Goal: Task Accomplishment & Management: Manage account settings

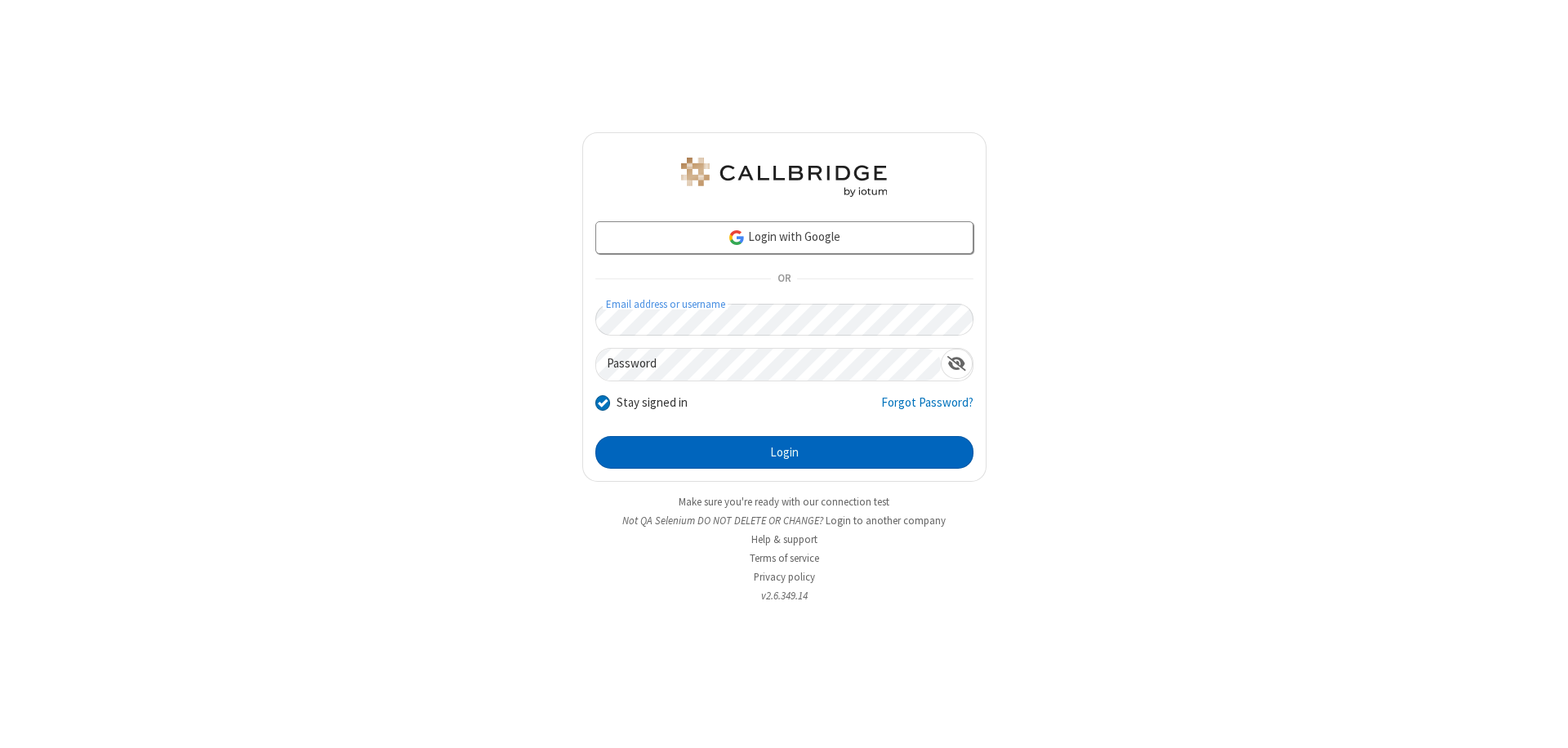
click at [784, 452] on button "Login" at bounding box center [784, 452] width 378 height 33
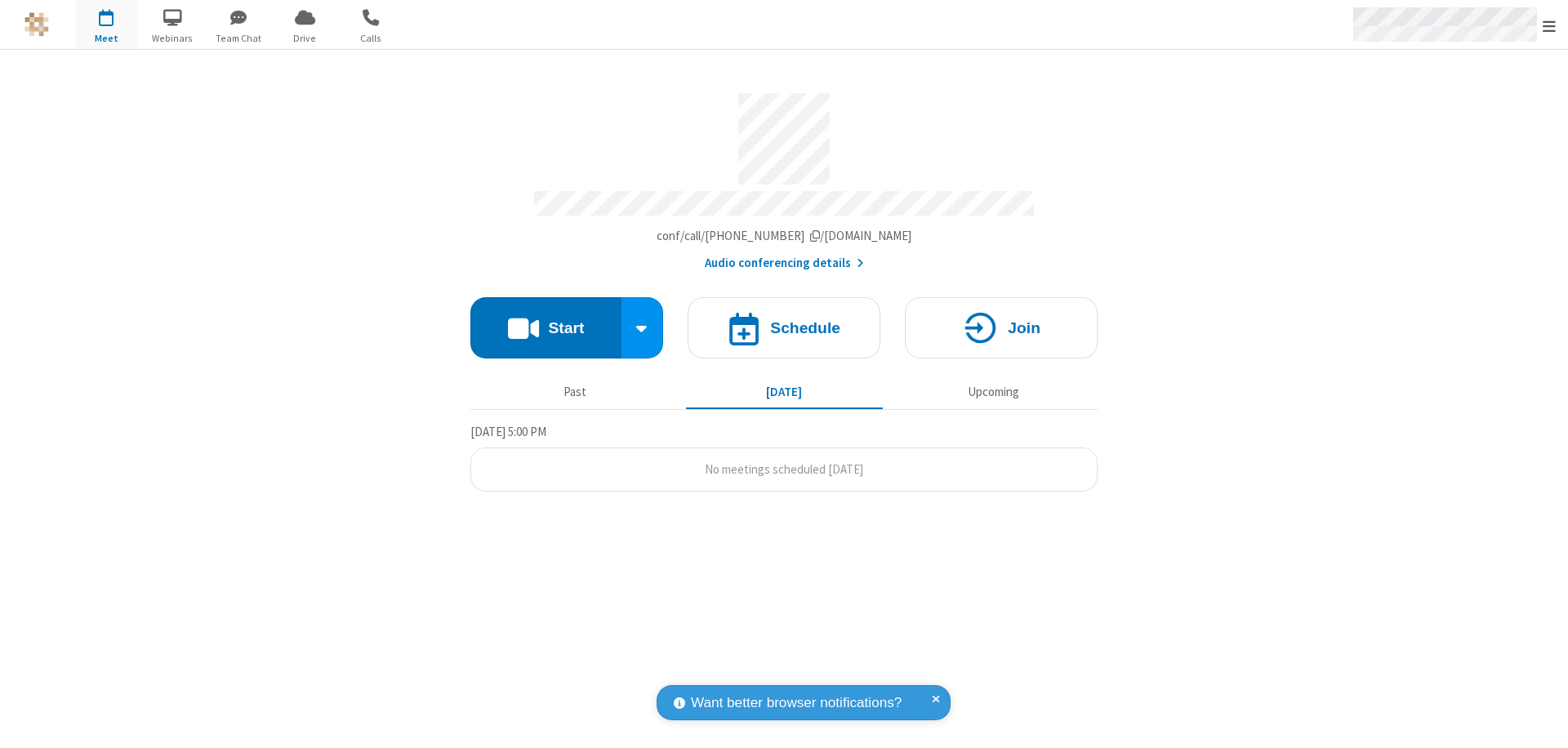
click at [1549, 25] on span "Open menu" at bounding box center [1549, 25] width 13 height 16
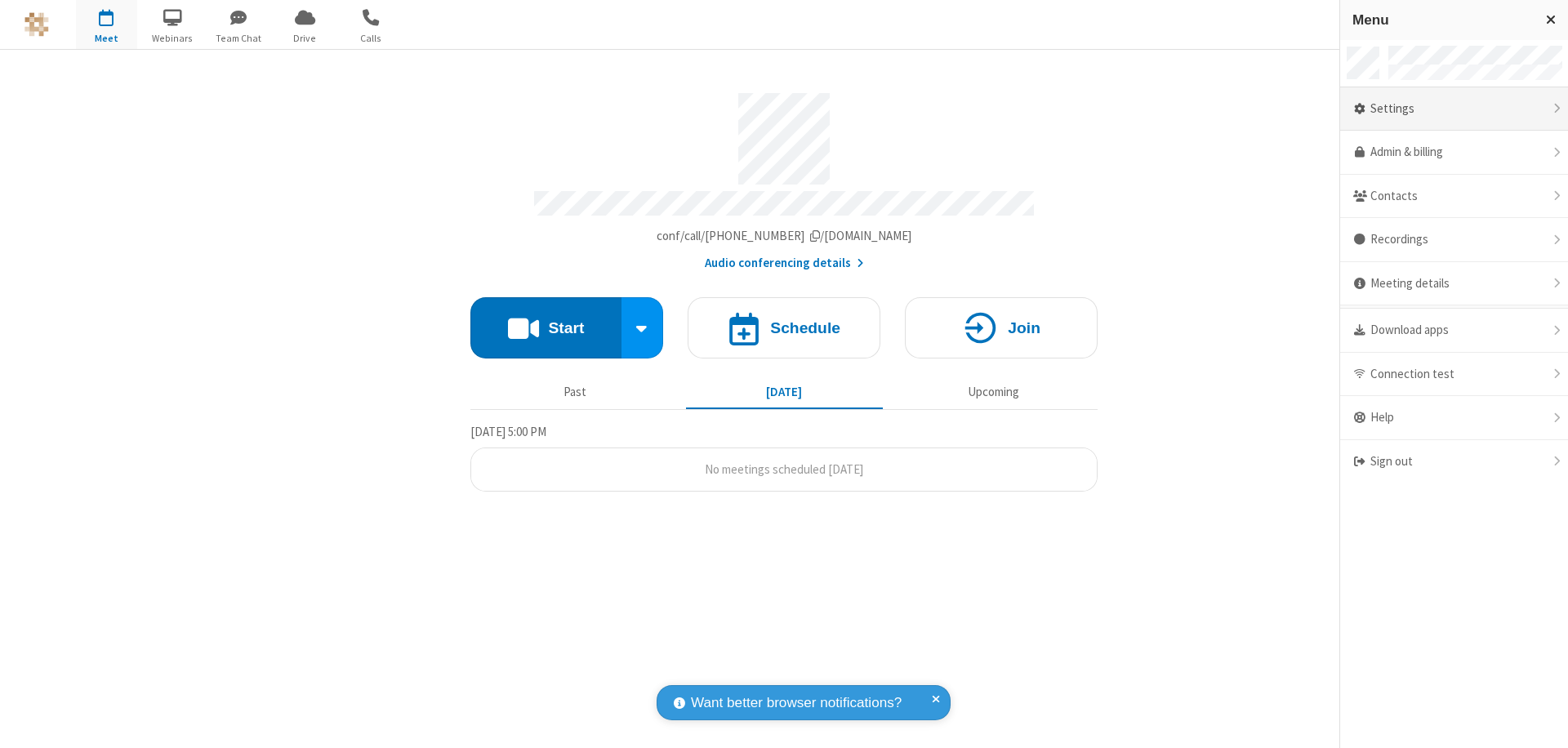
click at [1440, 108] on div "Settings" at bounding box center [1453, 109] width 227 height 44
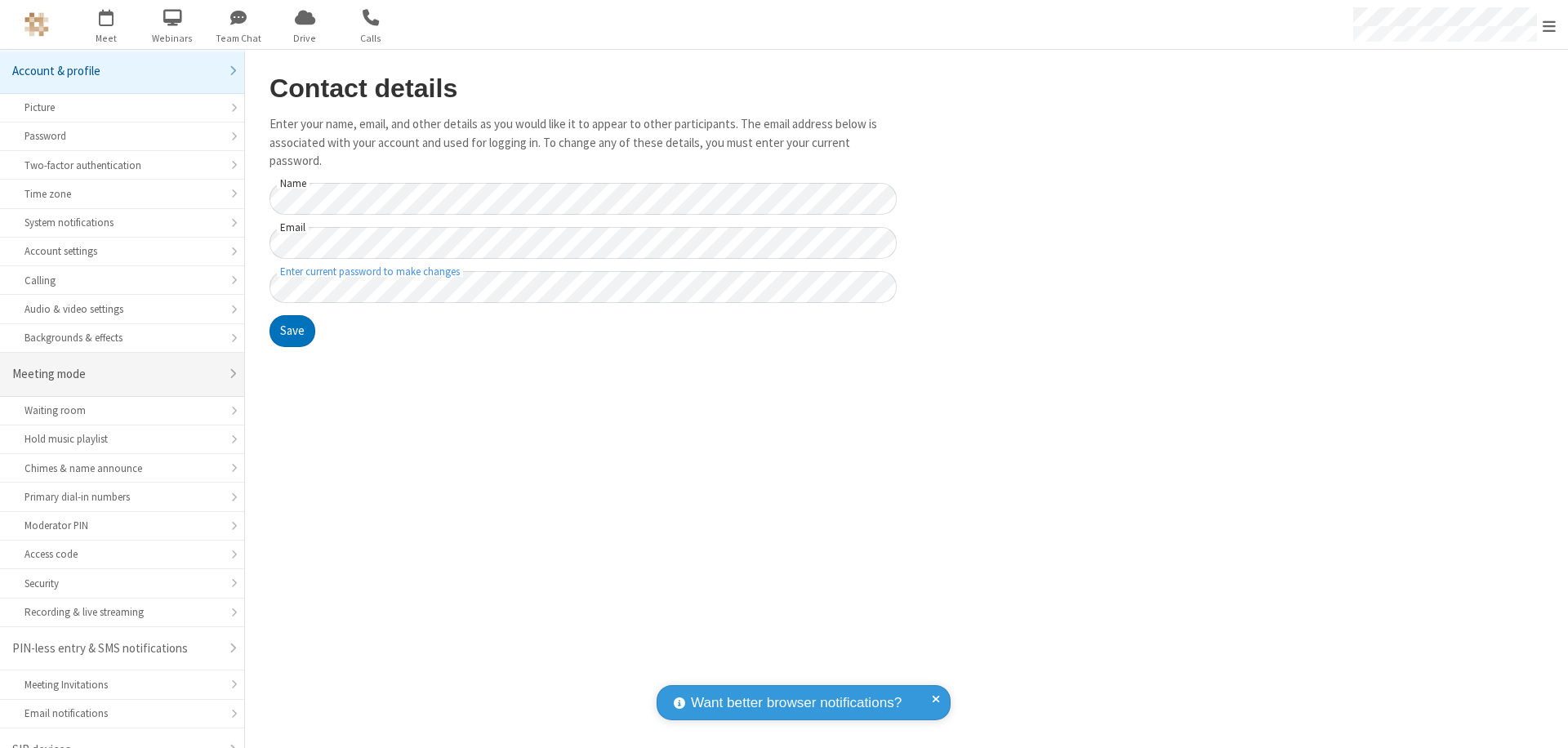
click at [116, 365] on div "Meeting mode" at bounding box center [116, 374] width 207 height 18
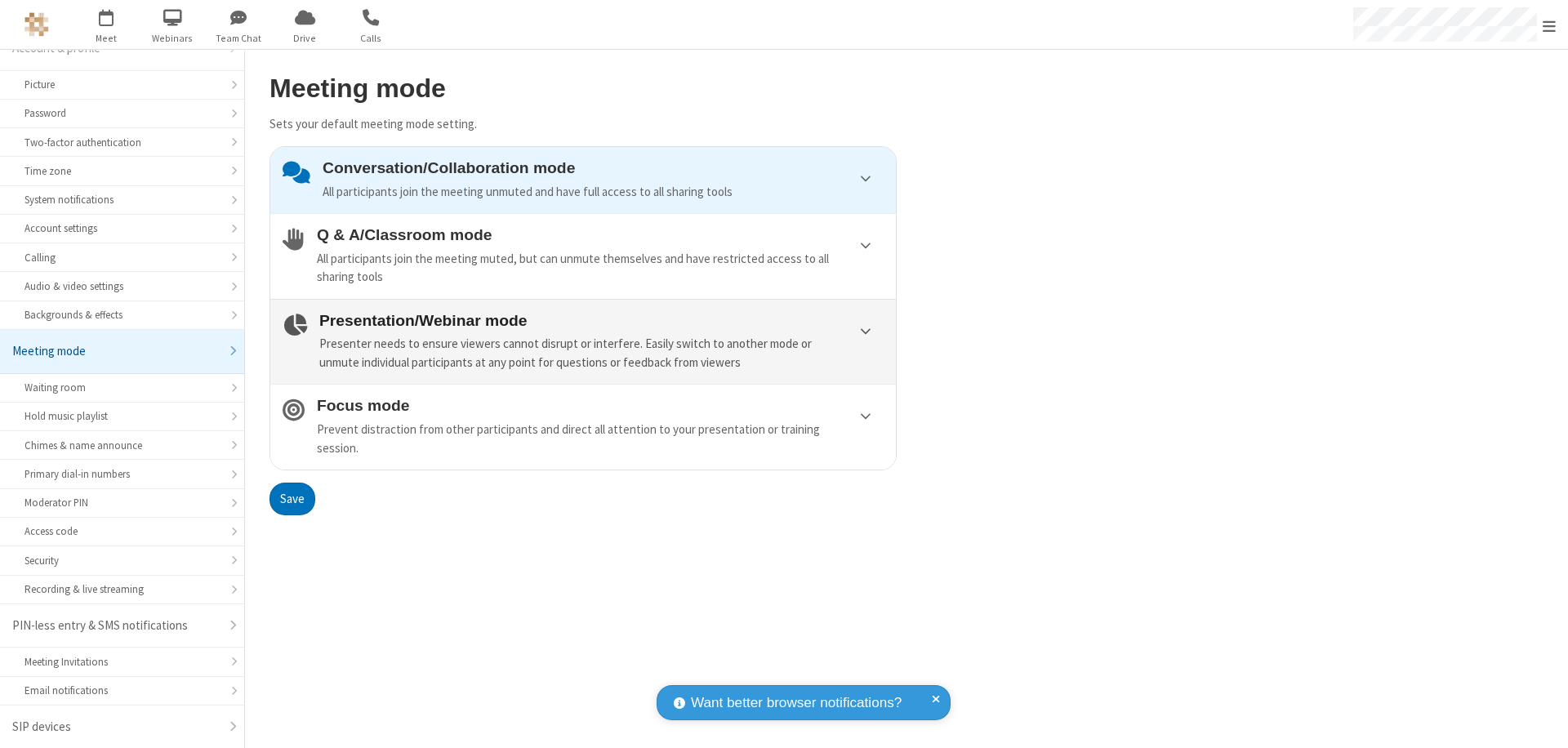
click at [583, 342] on div "Presenter needs to ensure viewers cannot disrupt or interfere. Easily switch to…" at bounding box center [601, 353] width 564 height 37
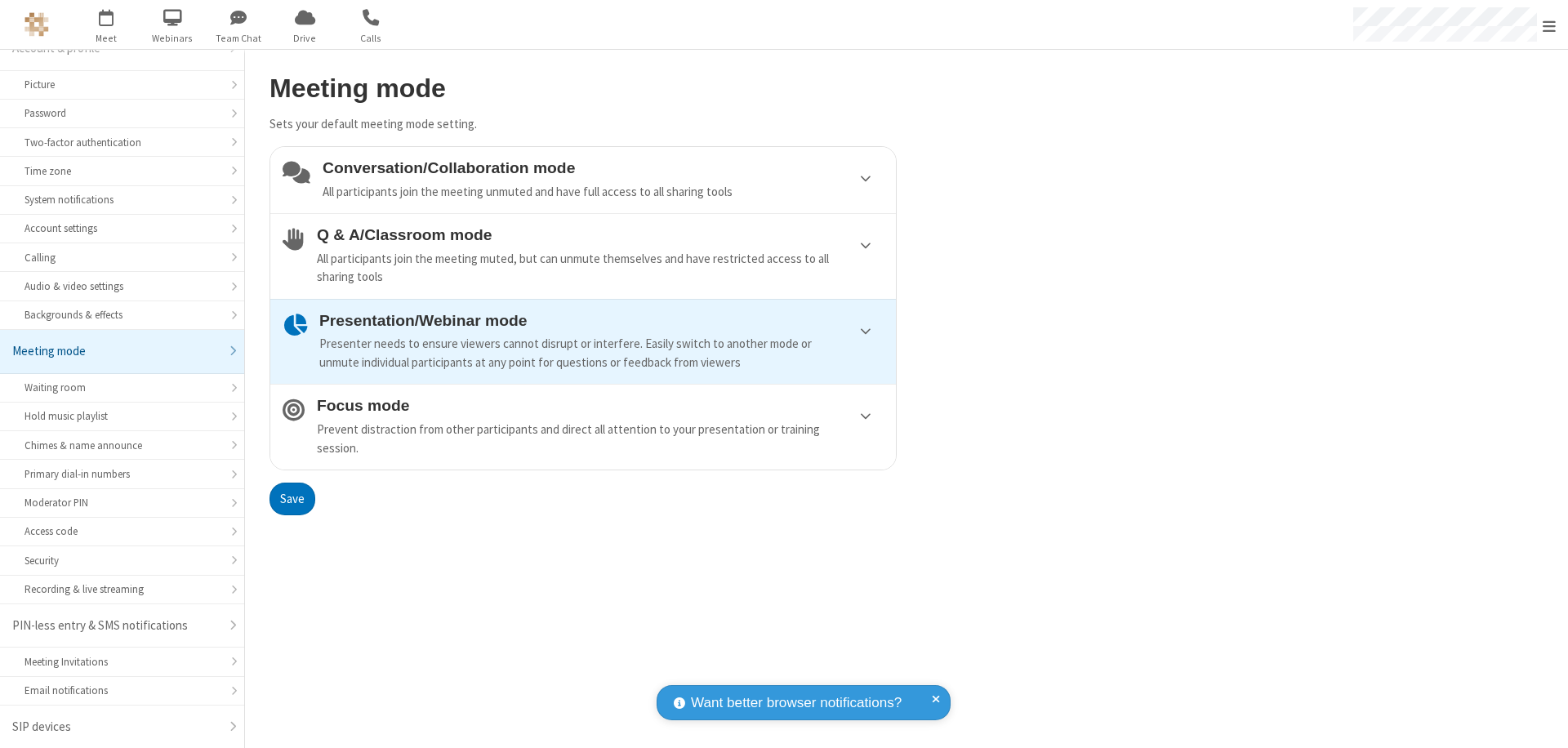
click at [291, 498] on button "Save" at bounding box center [292, 499] width 45 height 33
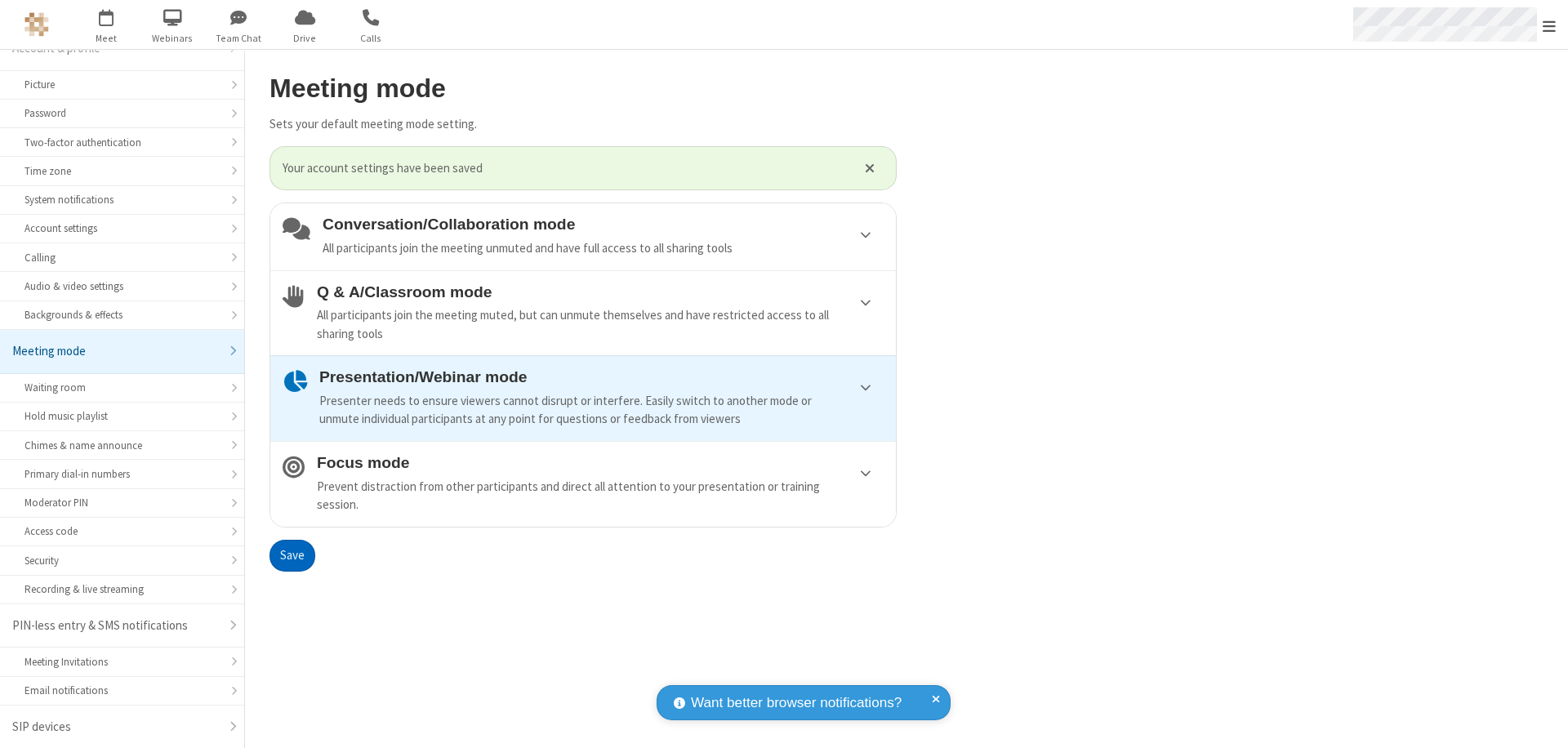
click at [1549, 24] on span "Open menu" at bounding box center [1549, 25] width 13 height 16
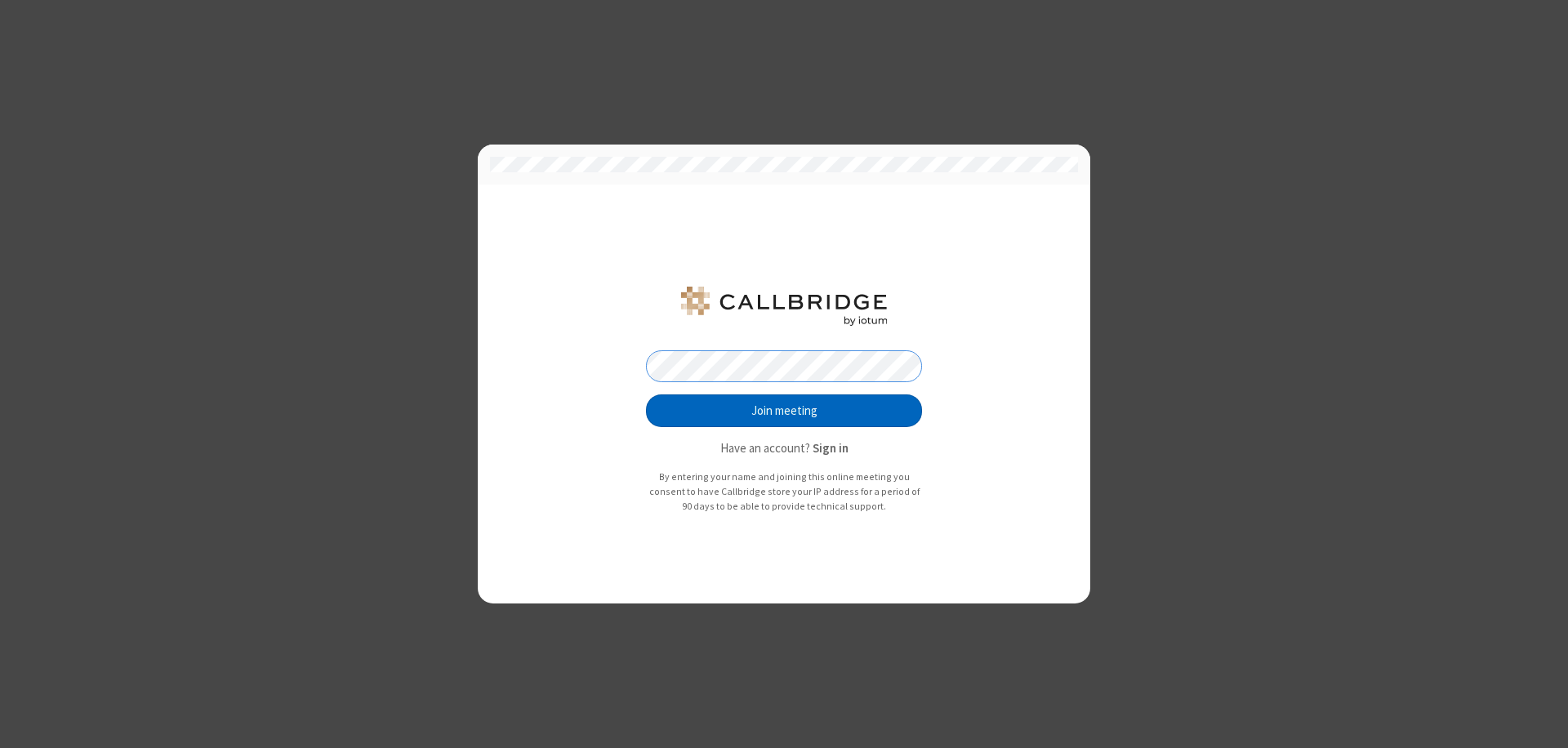
click at [784, 411] on button "Join meeting" at bounding box center [783, 411] width 276 height 33
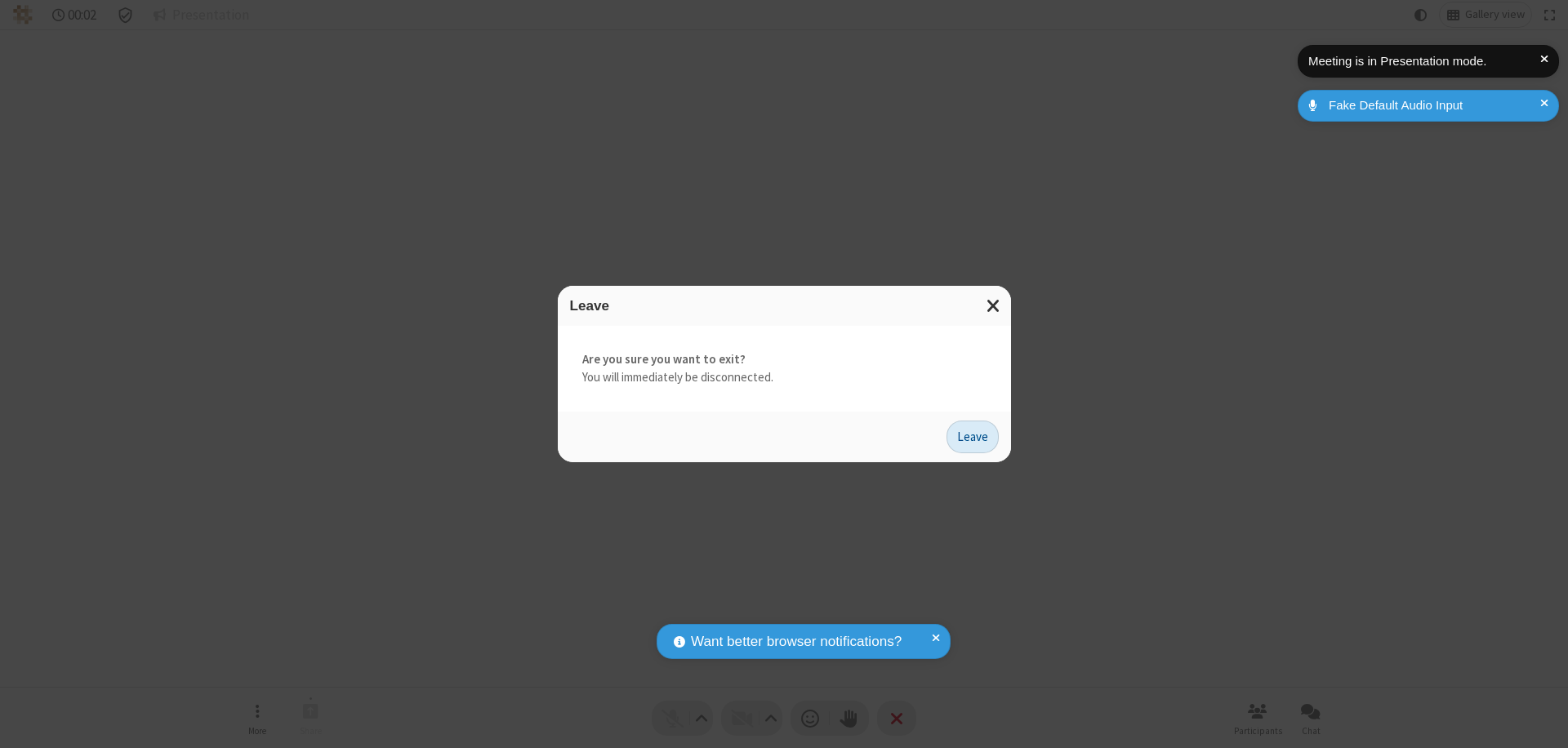
click at [972, 436] on button "Leave" at bounding box center [972, 437] width 52 height 33
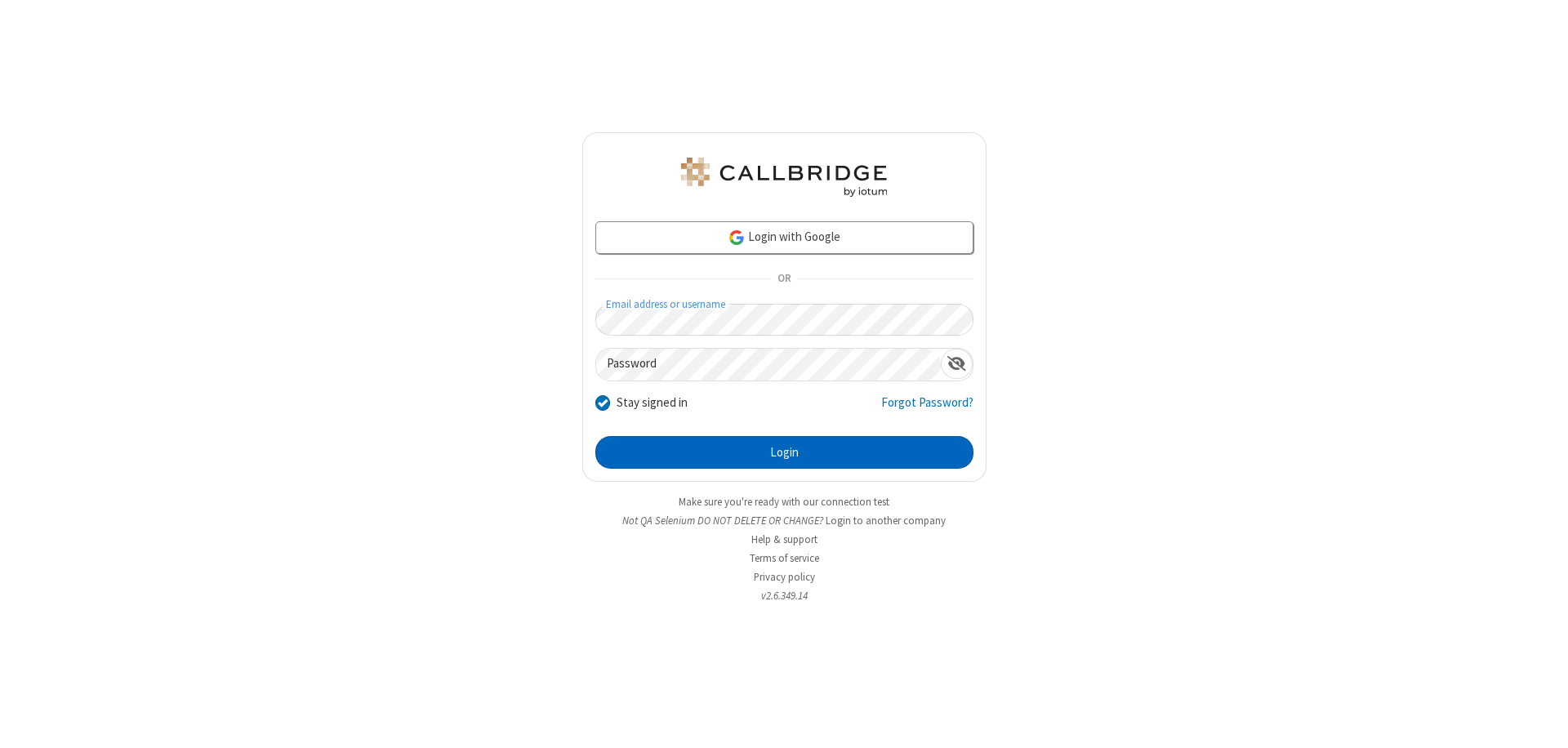
click at [784, 452] on button "Login" at bounding box center [784, 452] width 378 height 33
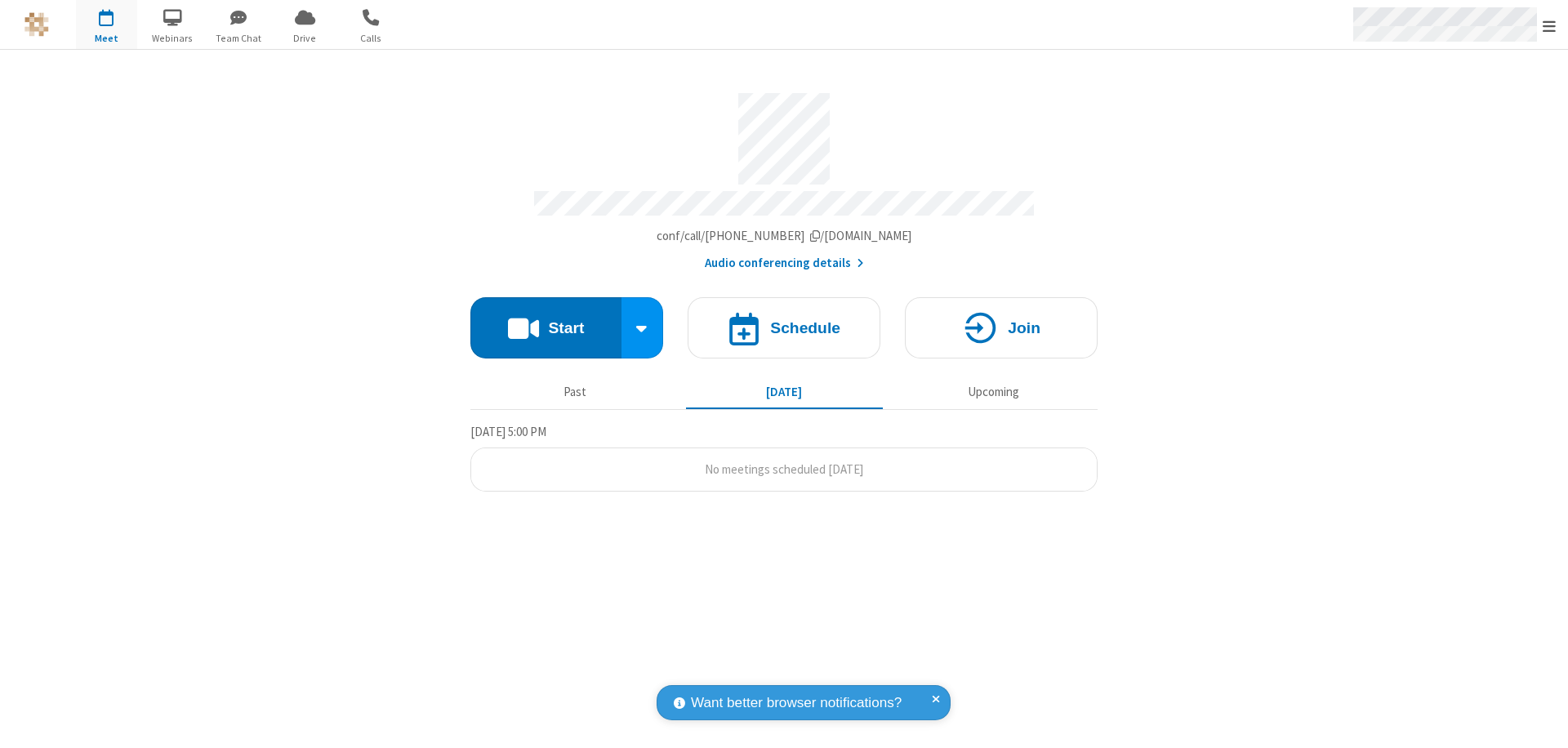
click at [1549, 25] on span "Open menu" at bounding box center [1549, 25] width 13 height 16
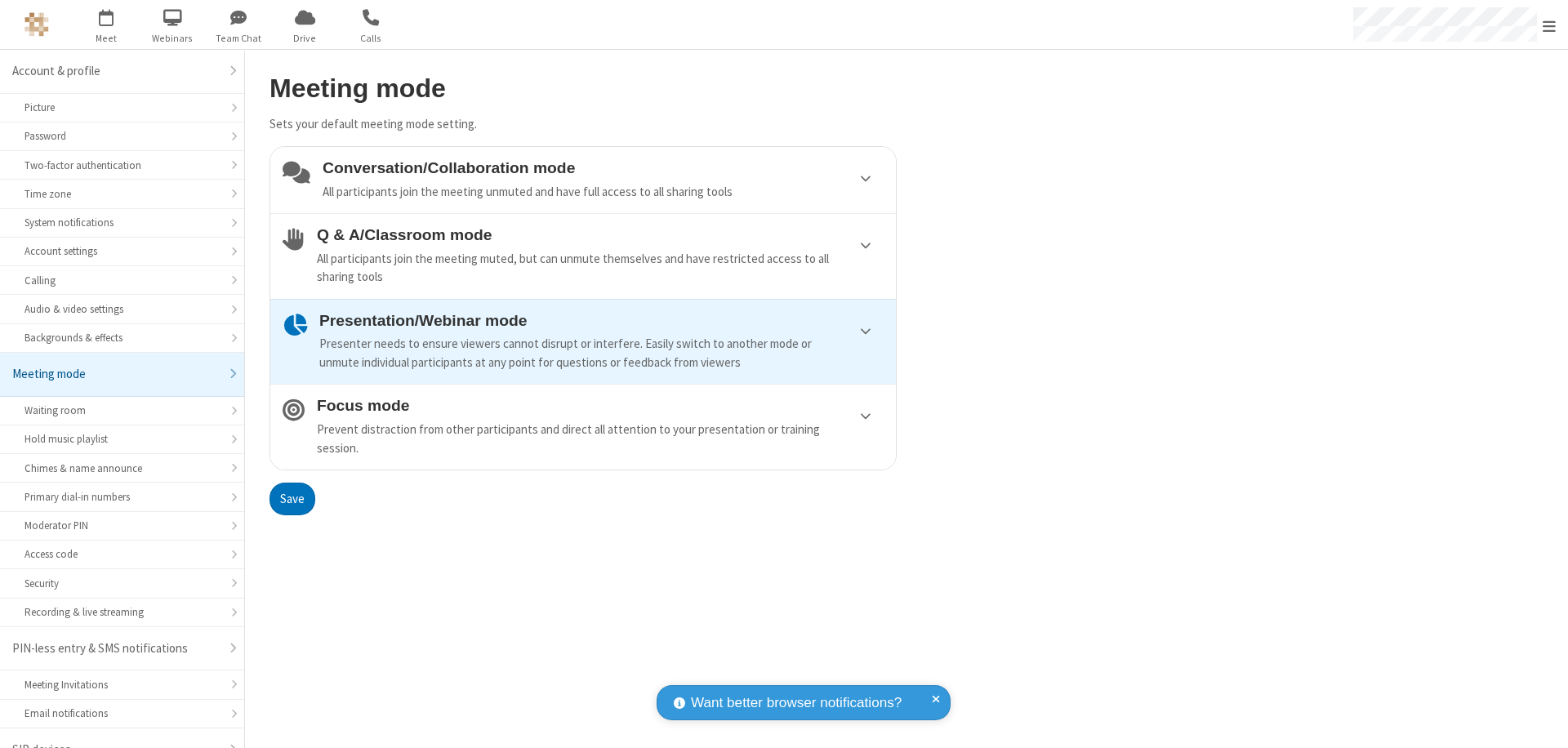
scroll to position [23, 0]
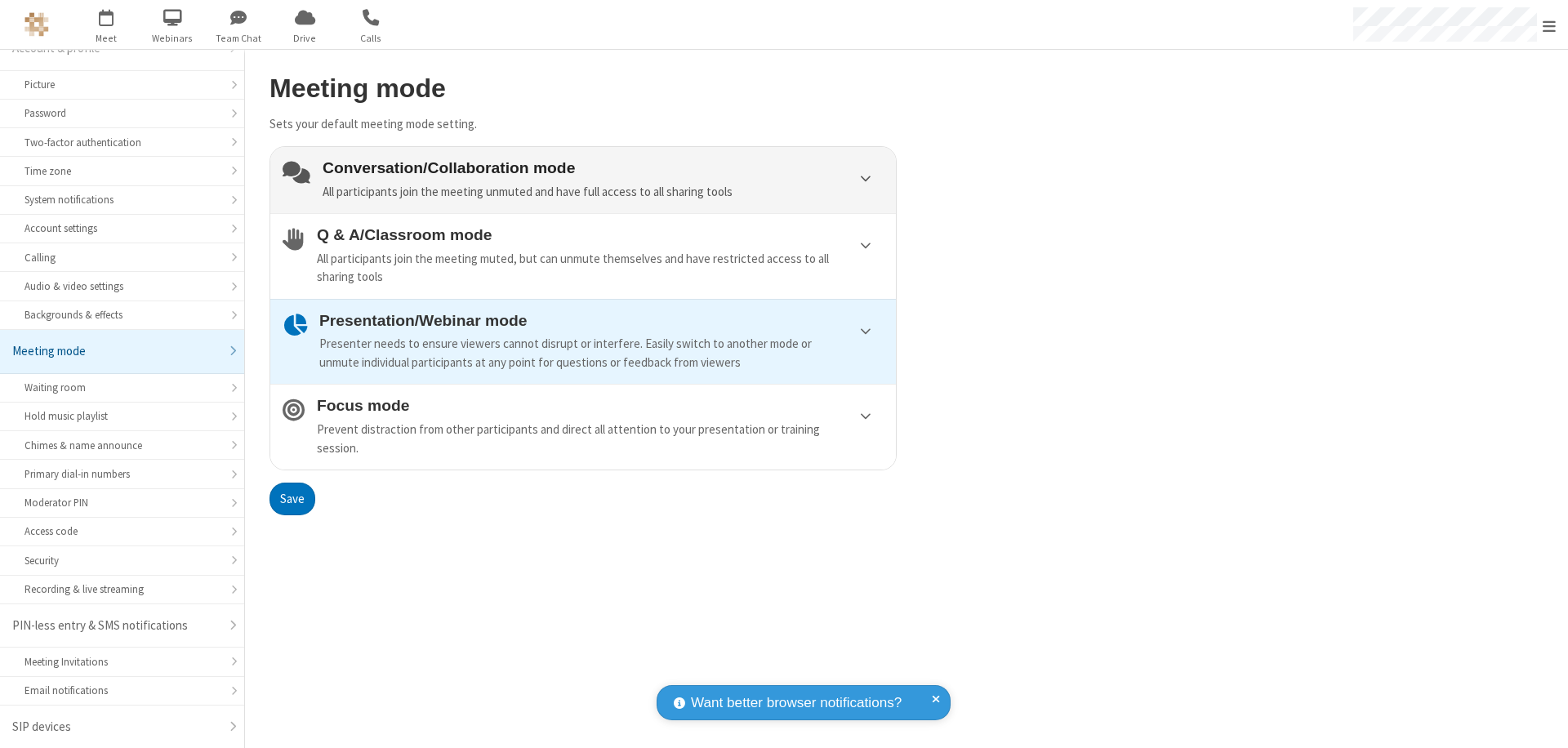
click at [583, 180] on div "Conversation/Collaboration mode All participants join the meeting unmuted and h…" at bounding box center [603, 180] width 561 height 42
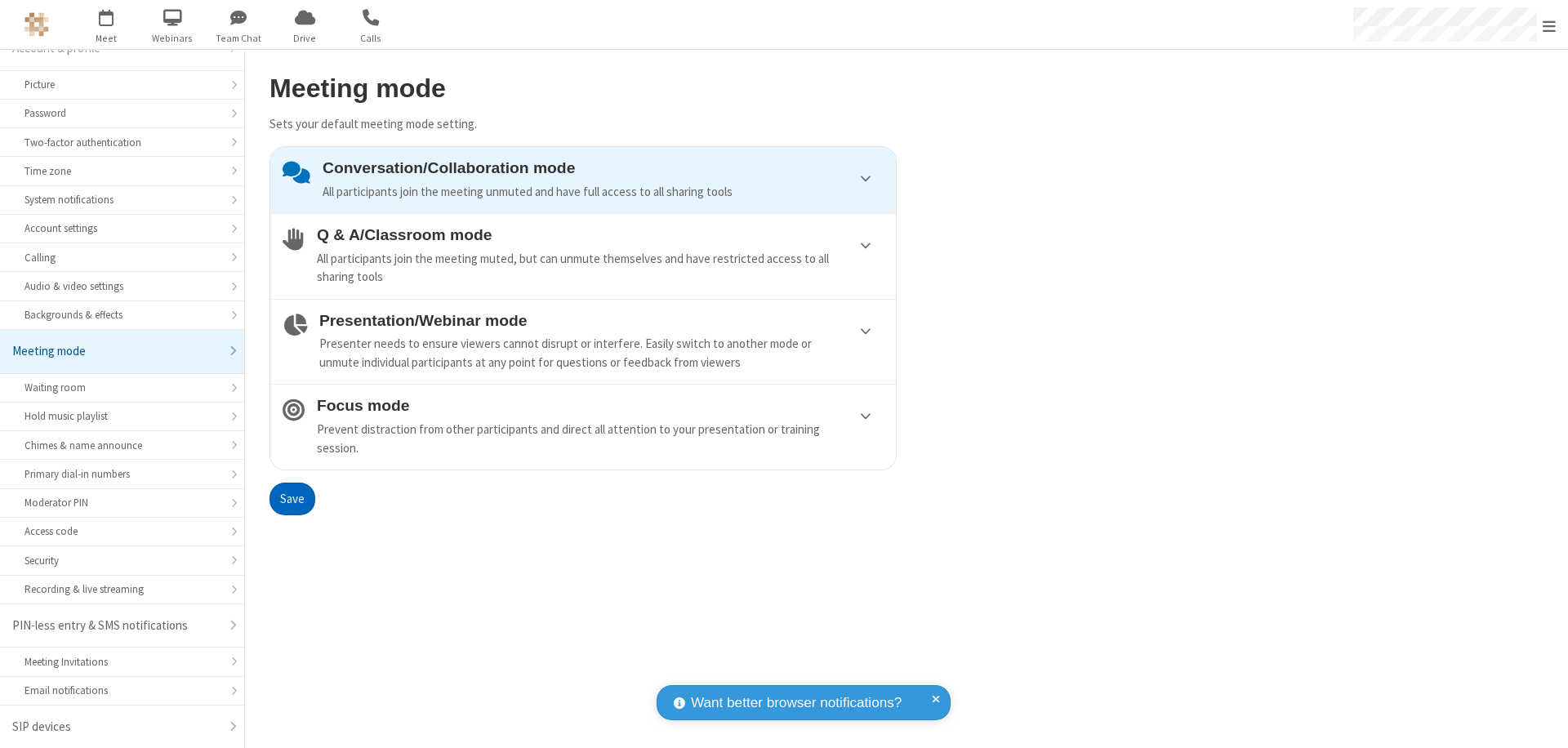
click at [291, 498] on button "Save" at bounding box center [292, 499] width 45 height 33
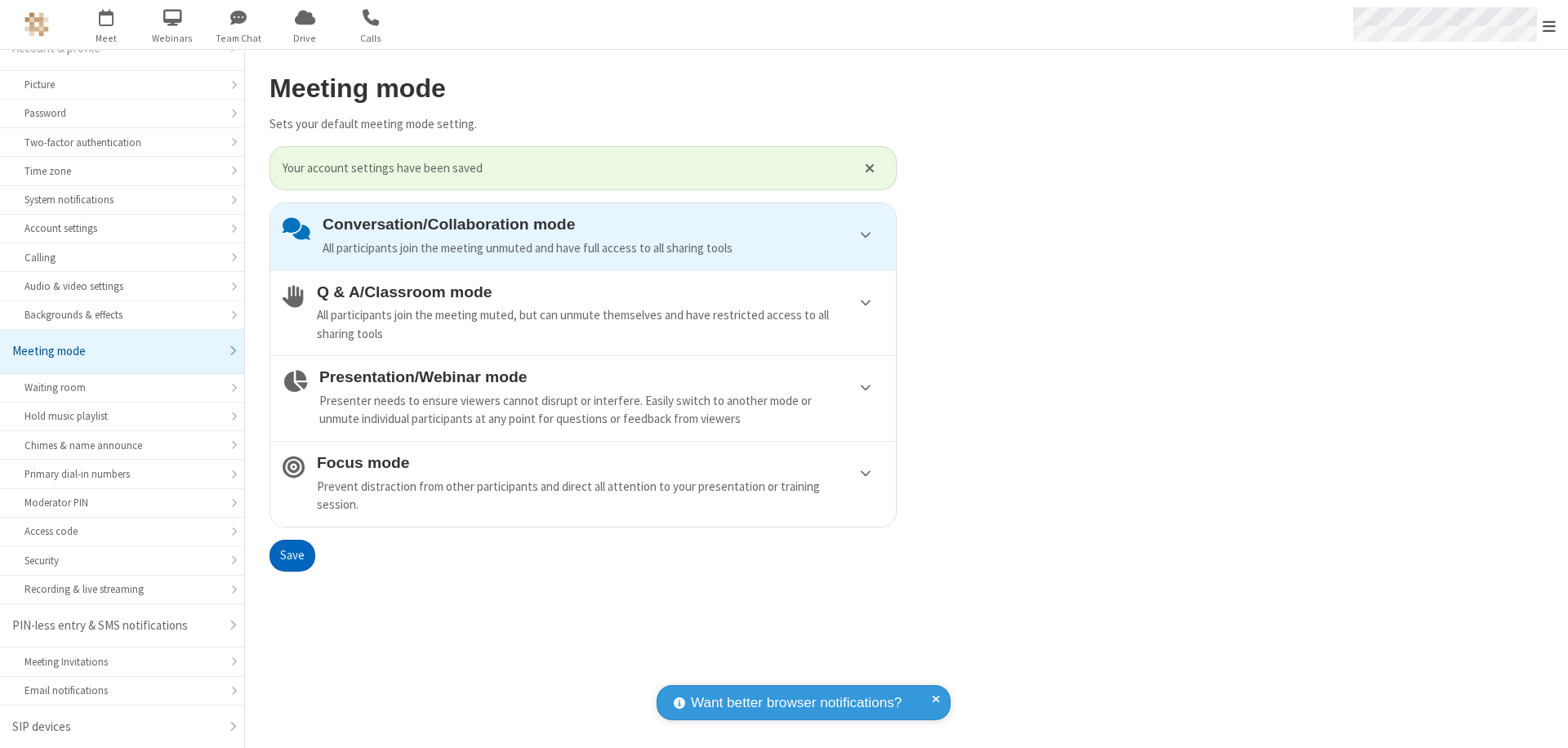
click at [1549, 24] on span "Open menu" at bounding box center [1549, 25] width 13 height 16
